Goal: Information Seeking & Learning: Learn about a topic

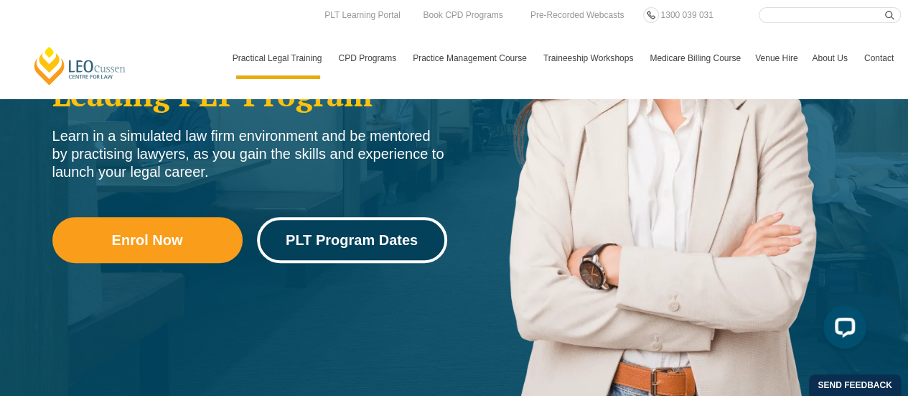
click at [374, 238] on span "PLT Program Dates" at bounding box center [352, 240] width 132 height 14
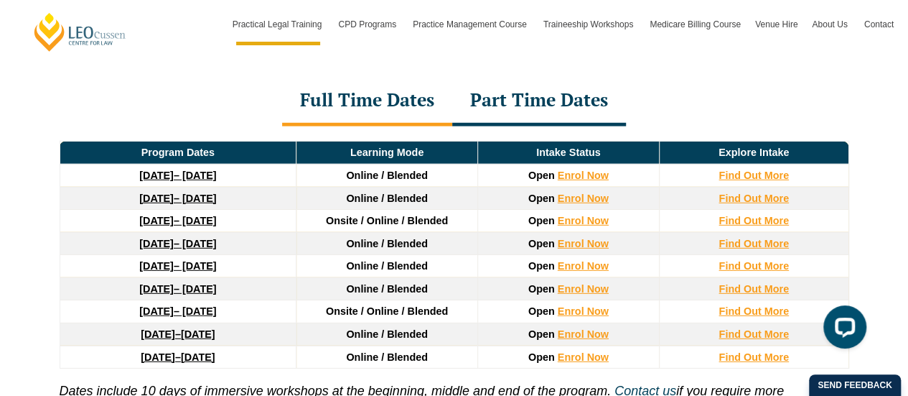
scroll to position [1974, 0]
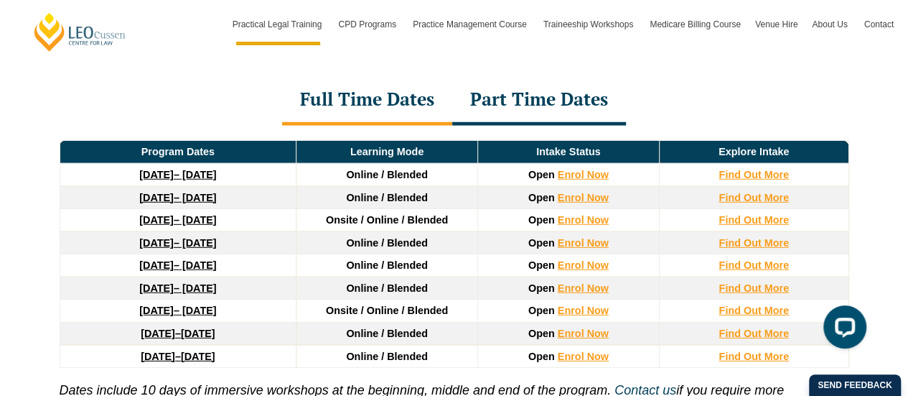
click at [215, 350] on span "7 May 2027" at bounding box center [198, 355] width 34 height 11
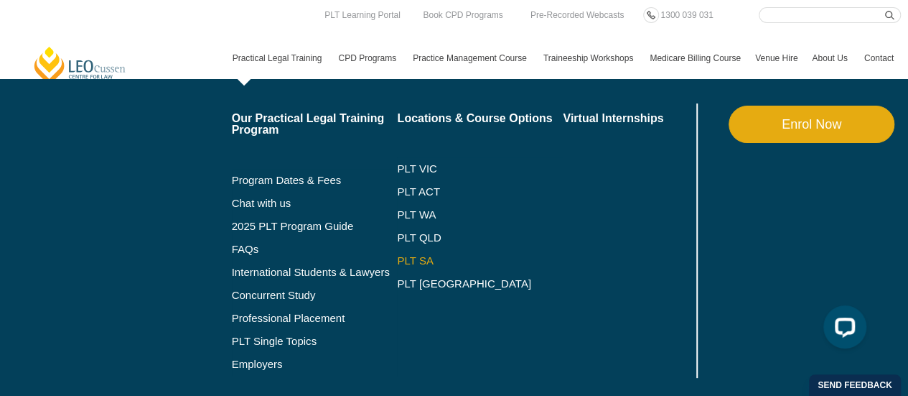
click at [413, 256] on link "PLT SA" at bounding box center [480, 260] width 166 height 11
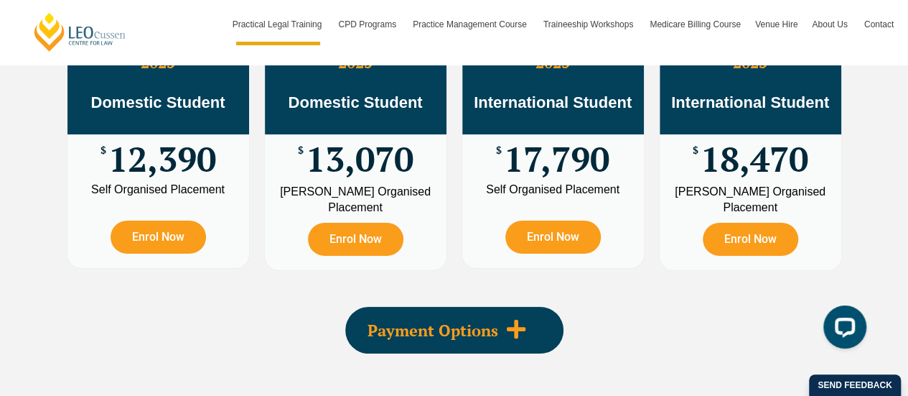
scroll to position [2683, 0]
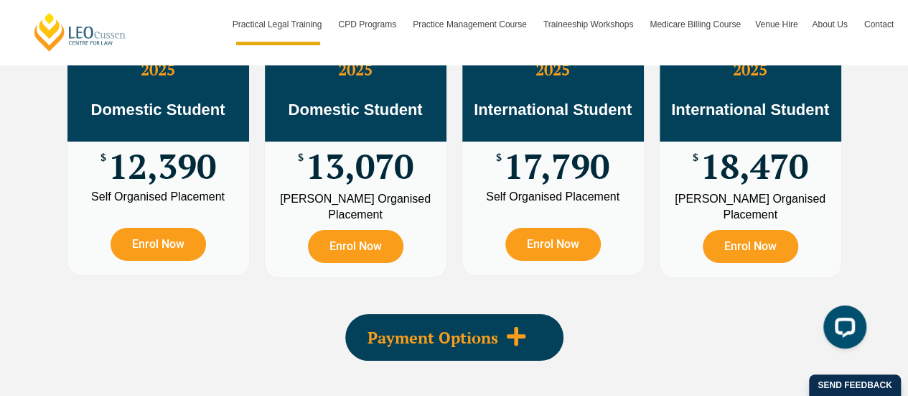
click at [413, 330] on span "Payment Options" at bounding box center [433, 338] width 131 height 16
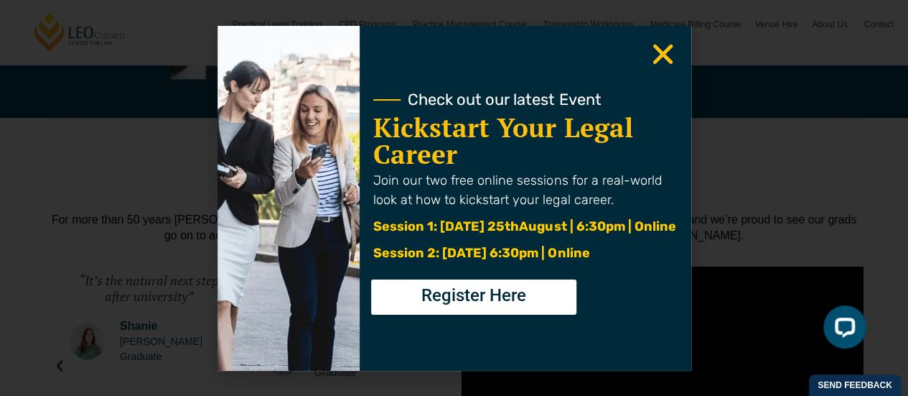
scroll to position [3545, 0]
click at [646, 53] on div "Check out our latest Event Kickstart Your Legal Career Join our two free online…" at bounding box center [526, 198] width 332 height 345
click at [662, 62] on icon "Close" at bounding box center [663, 54] width 28 height 28
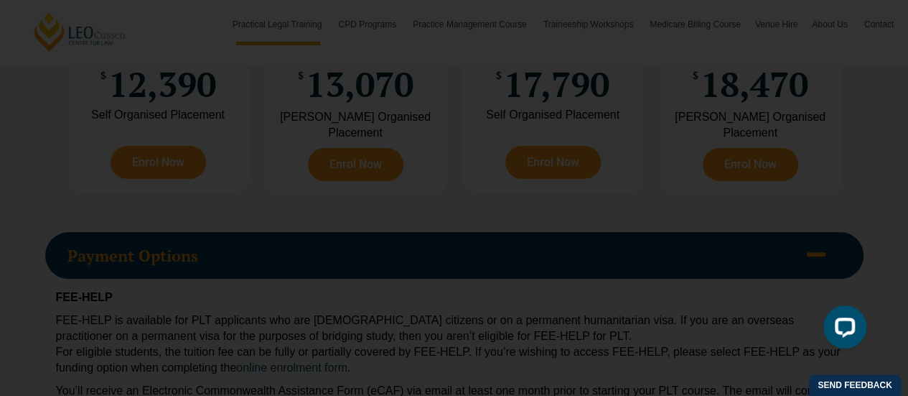
click at [665, 50] on use "Close" at bounding box center [663, 54] width 20 height 20
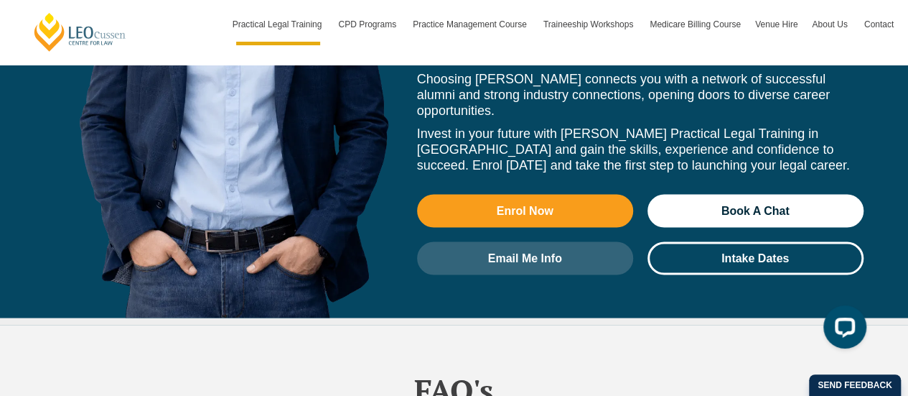
scroll to position [6933, 0]
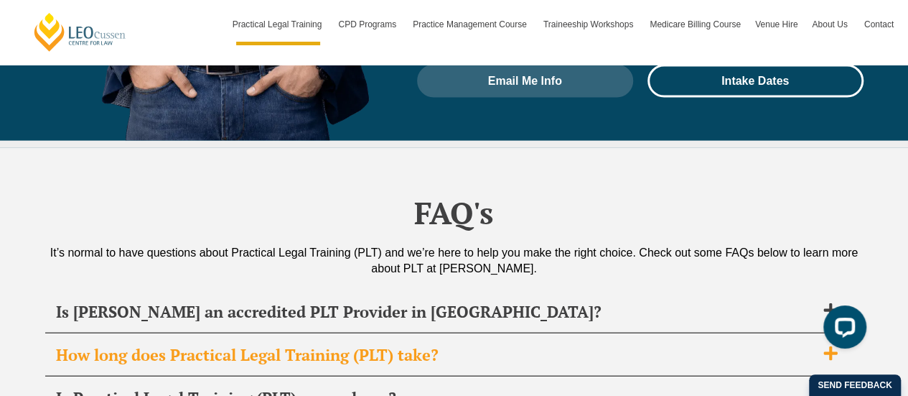
click at [299, 345] on span "How long does Practical Legal Training (PLT) take?" at bounding box center [436, 355] width 760 height 20
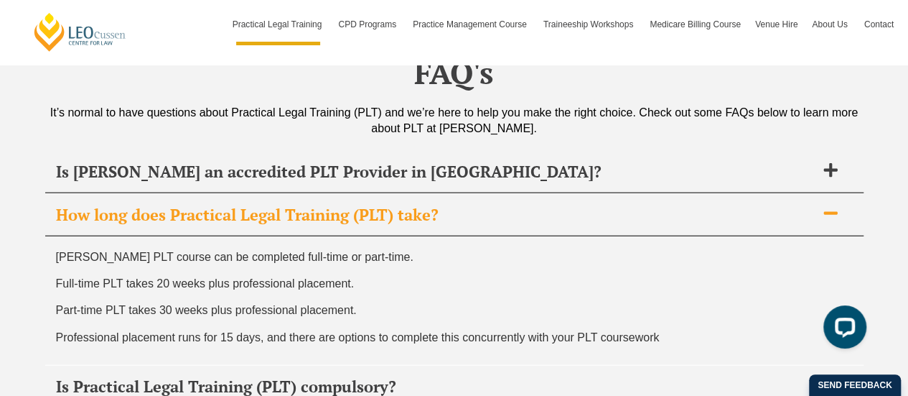
scroll to position [7113, 0]
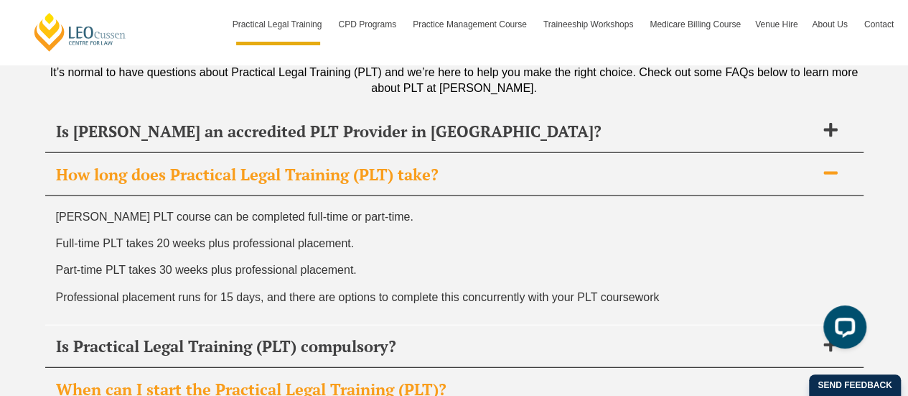
click at [310, 379] on span "When can I start the Practical Legal Training (PLT)?" at bounding box center [436, 389] width 760 height 20
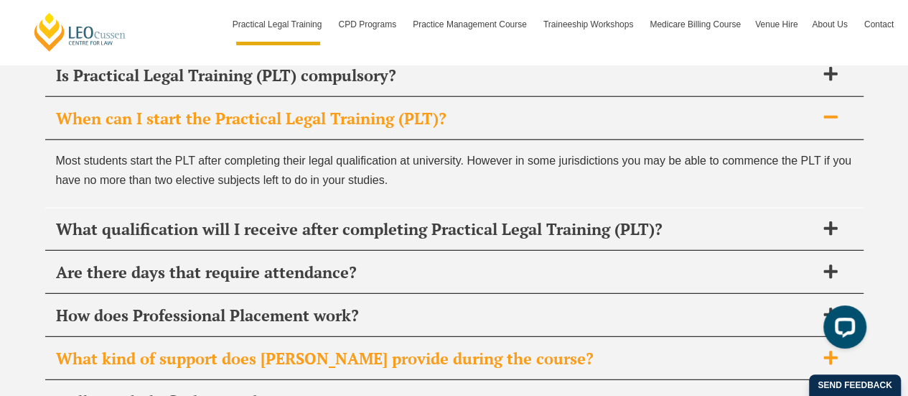
scroll to position [7258, 0]
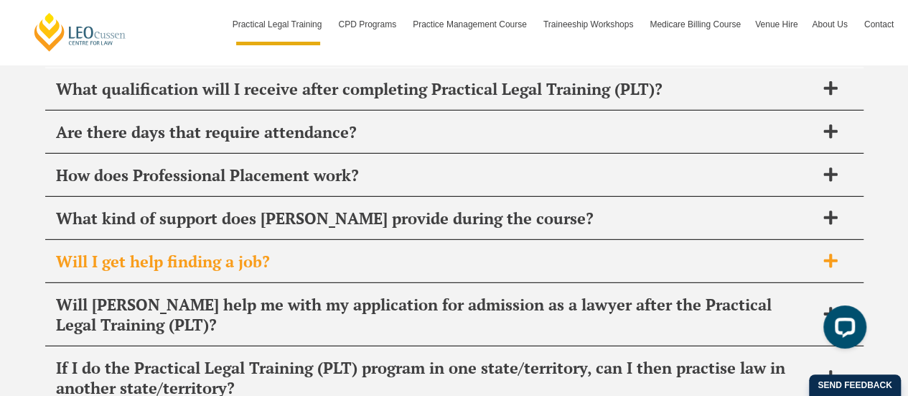
click at [280, 241] on div "Will I get help finding a job?" at bounding box center [454, 262] width 818 height 42
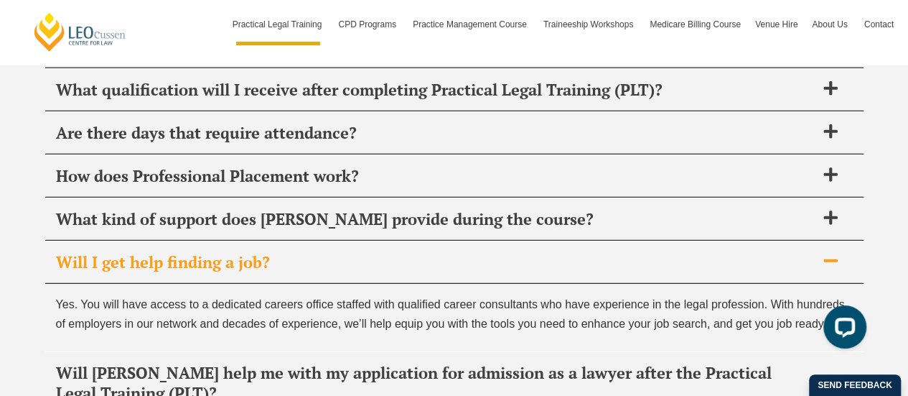
click at [280, 241] on div "Will I get help finding a job?" at bounding box center [454, 262] width 818 height 42
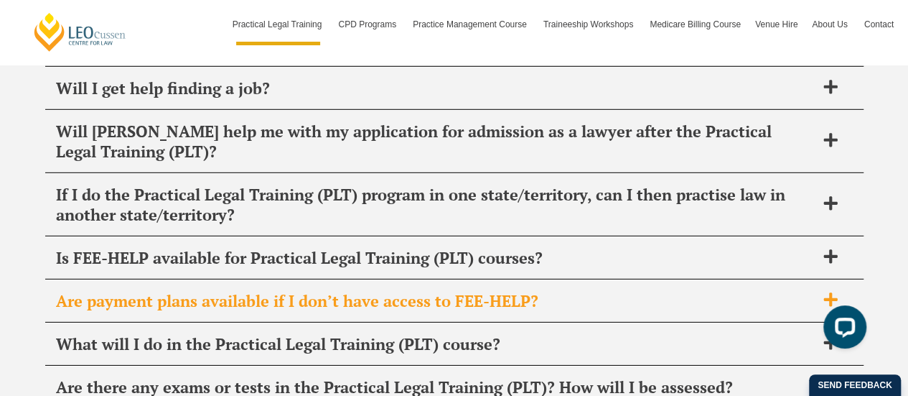
scroll to position [7548, 0]
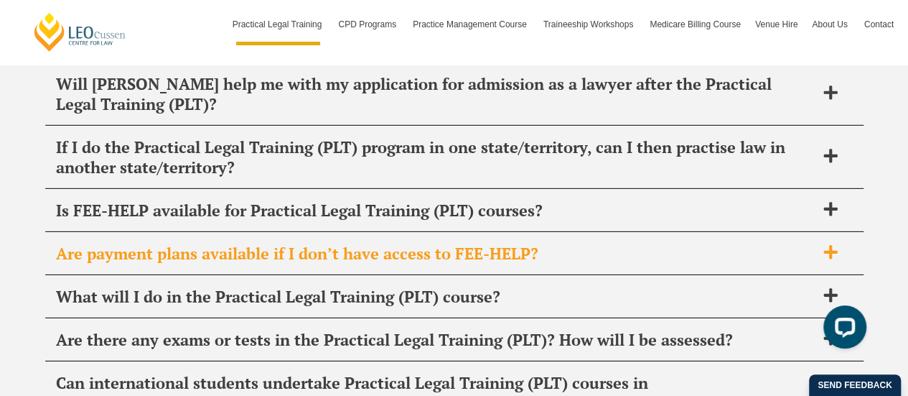
click at [307, 330] on span "Are there any exams or tests in the Practical Legal Training (PLT)? How will I …" at bounding box center [436, 340] width 760 height 20
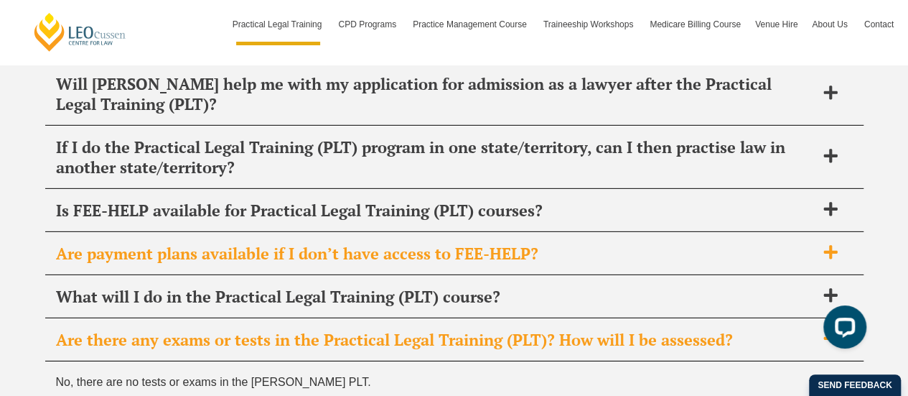
click at [307, 330] on span "Are there any exams or tests in the Practical Legal Training (PLT)? How will I …" at bounding box center [436, 340] width 760 height 20
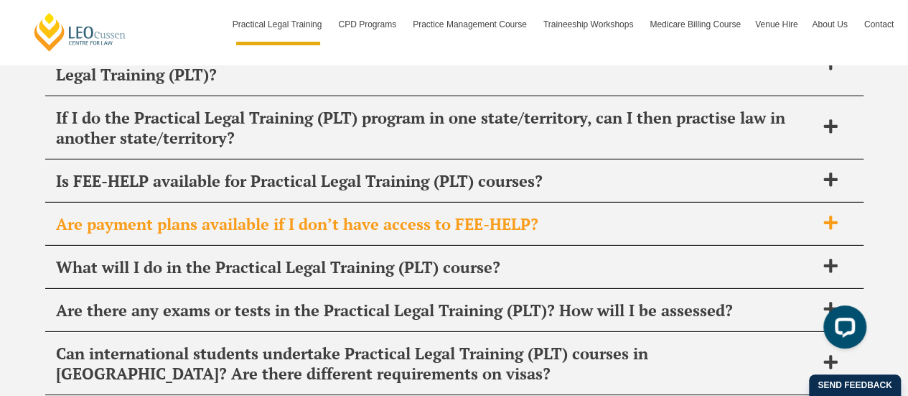
scroll to position [7579, 0]
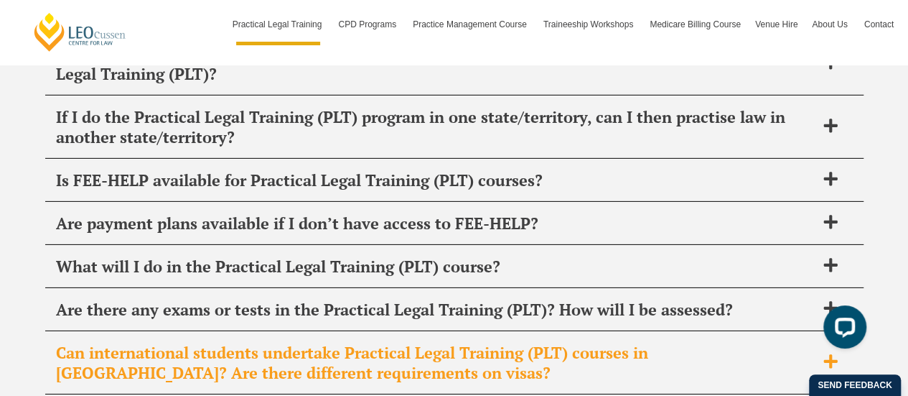
click at [301, 342] on span "Can international students undertake Practical Legal Training (PLT) courses in …" at bounding box center [436, 362] width 760 height 40
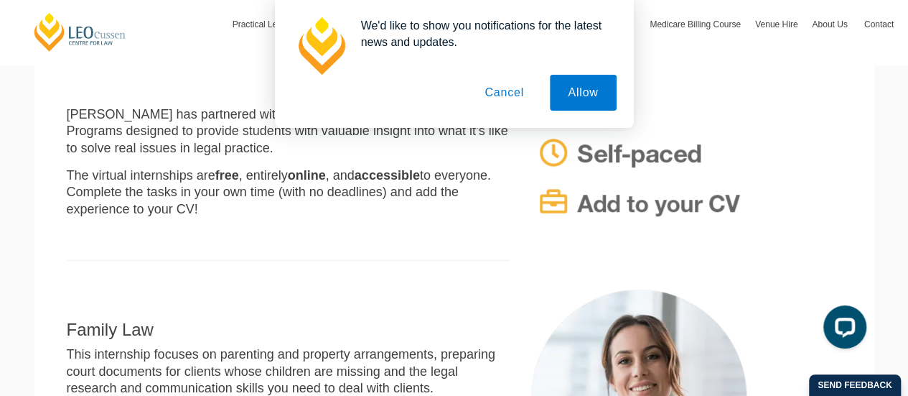
click at [513, 90] on button "Cancel" at bounding box center [504, 93] width 75 height 36
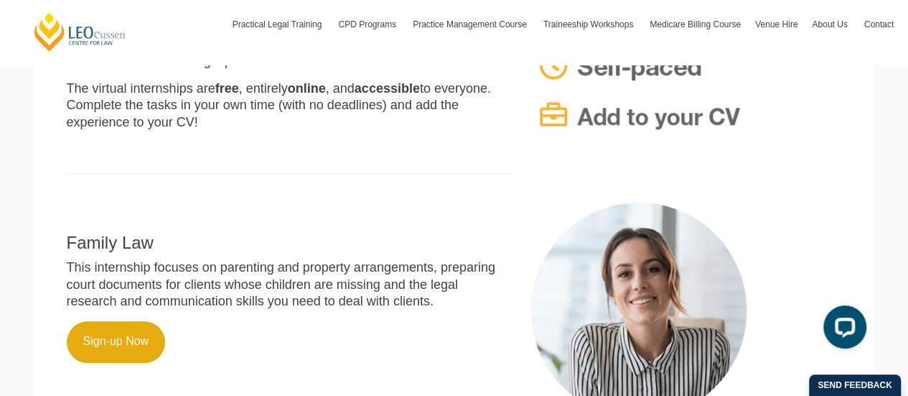
scroll to position [405, 0]
